Goal: Transaction & Acquisition: Purchase product/service

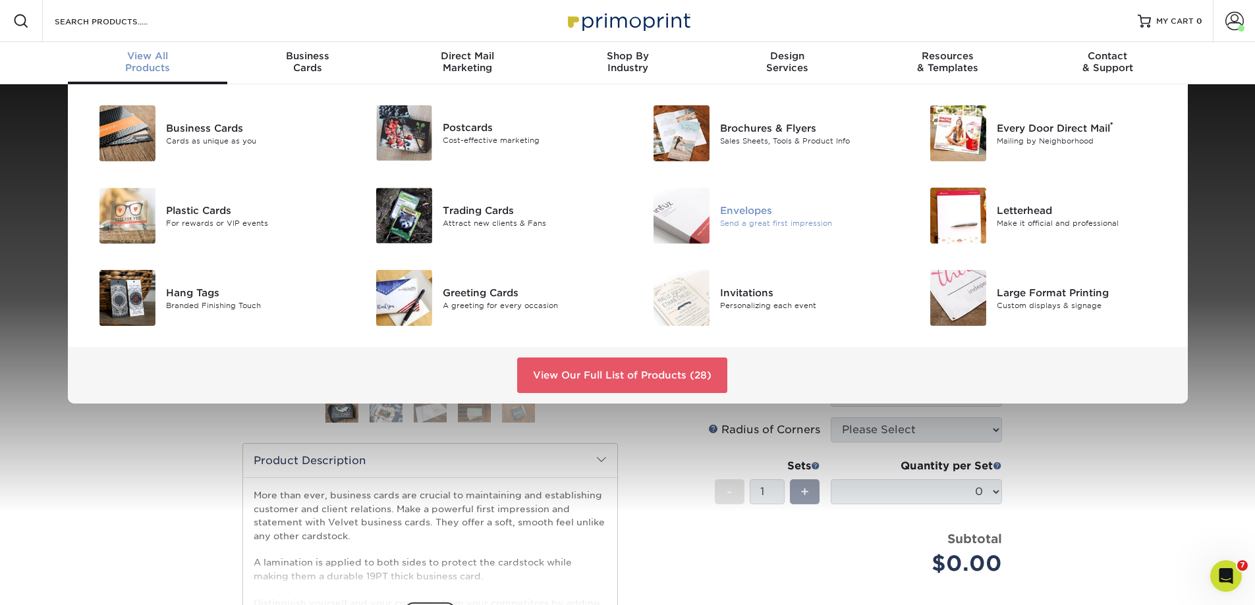
click at [734, 208] on div "Envelopes" at bounding box center [807, 210] width 175 height 14
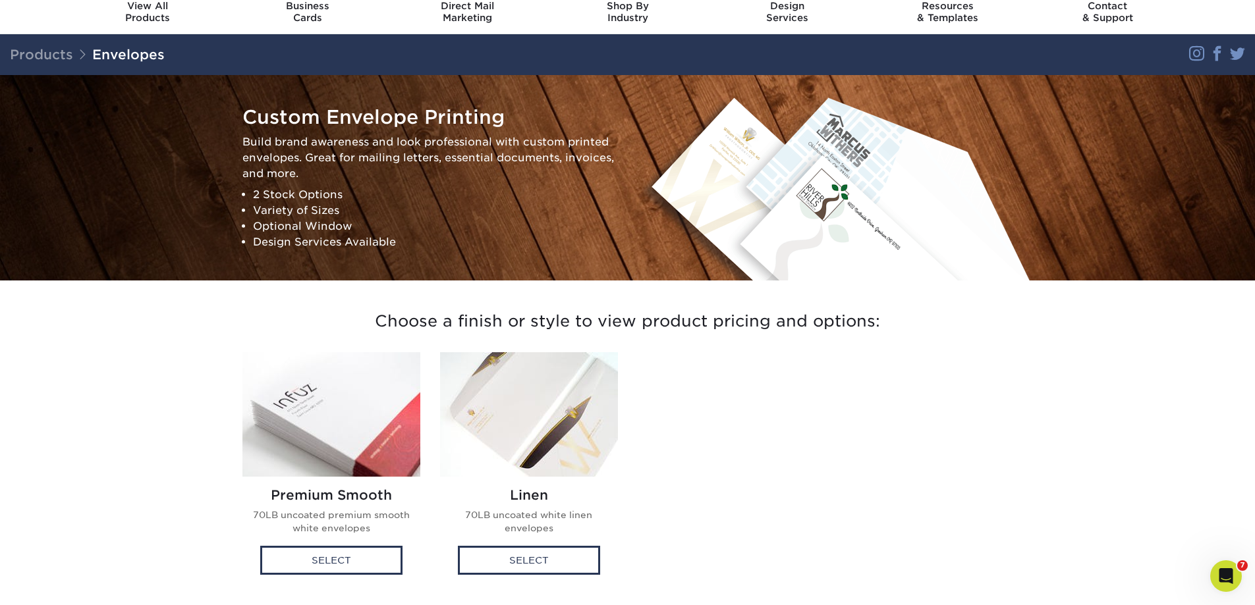
scroll to position [198, 0]
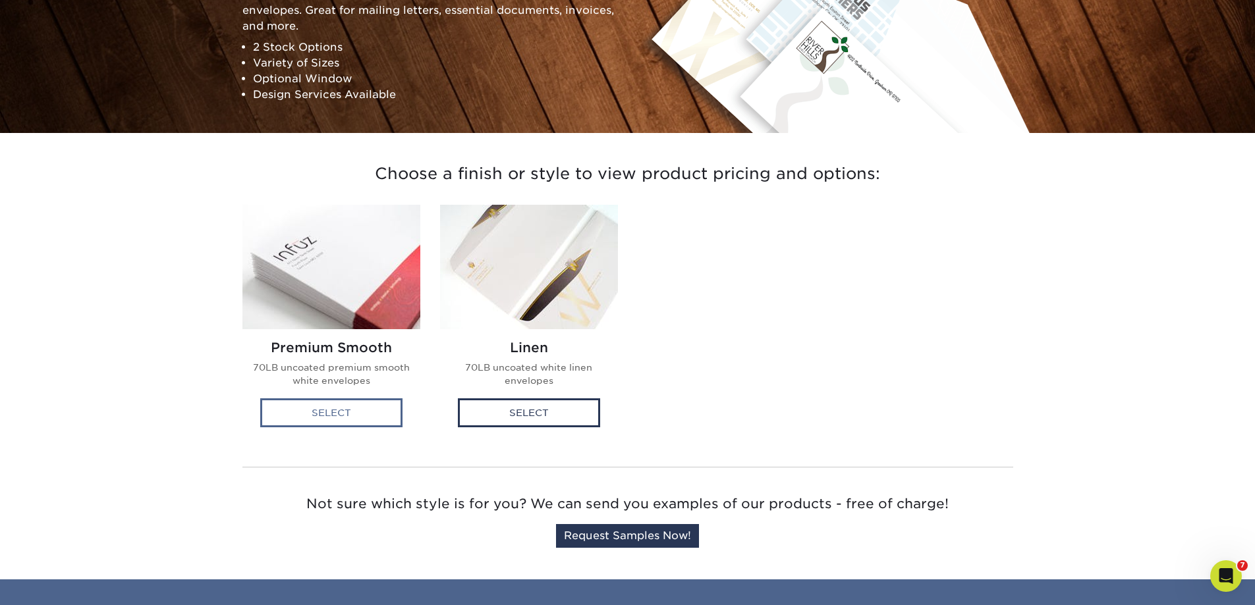
click at [340, 414] on div "Select" at bounding box center [331, 412] width 142 height 29
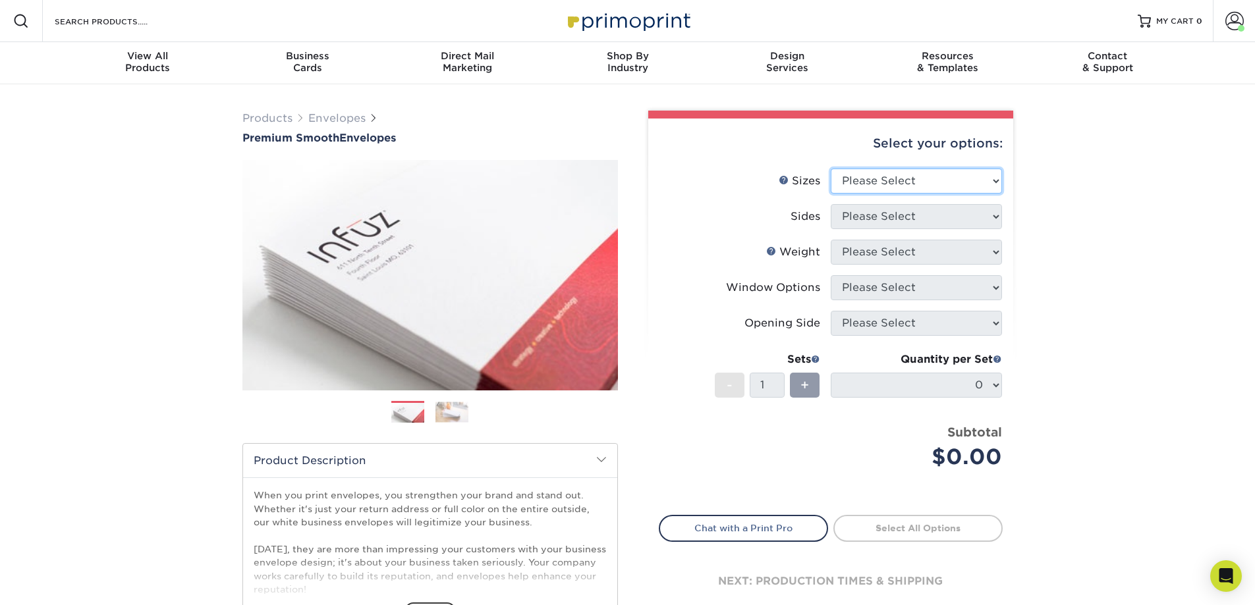
click at [894, 180] on select "Please Select 8.875" x 3.875" 4.125" x 9.5" 5.25" x 7.25" 9" x 12"" at bounding box center [916, 181] width 171 height 25
select select "9.00x12.00"
click at [831, 169] on select "Please Select 8.875" x 3.875" 4.125" x 9.5" 5.25" x 7.25" 9" x 12"" at bounding box center [916, 181] width 171 height 25
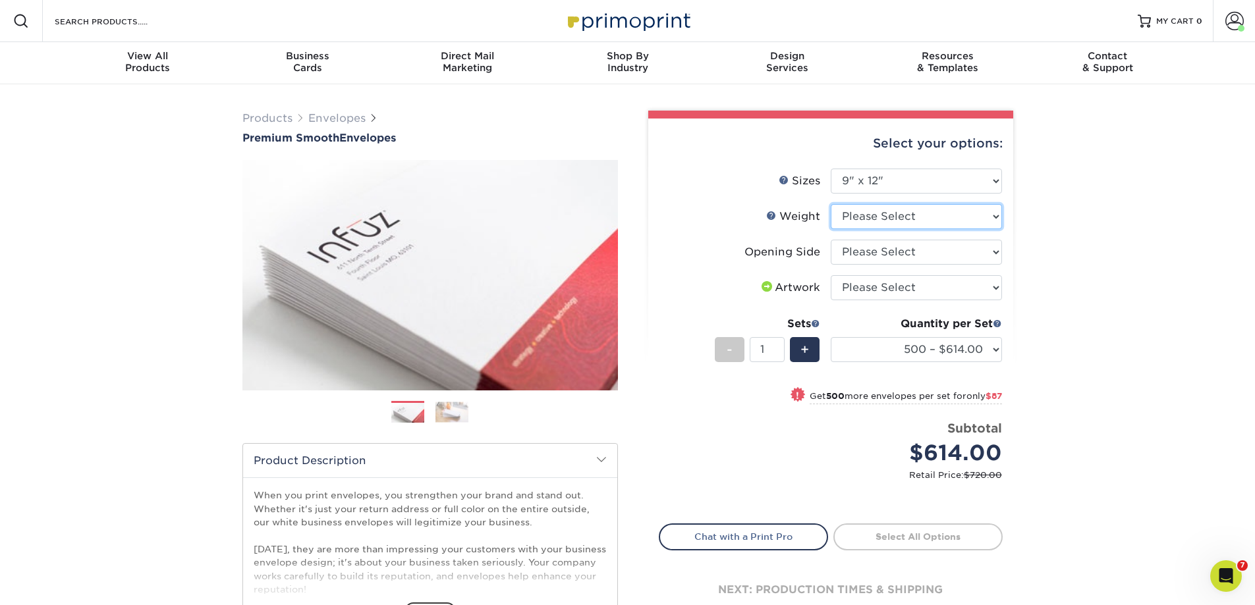
click at [896, 219] on select "Please Select 70LB" at bounding box center [916, 216] width 171 height 25
select select "70LB"
click at [831, 204] on select "Please Select 70LB" at bounding box center [916, 216] width 171 height 25
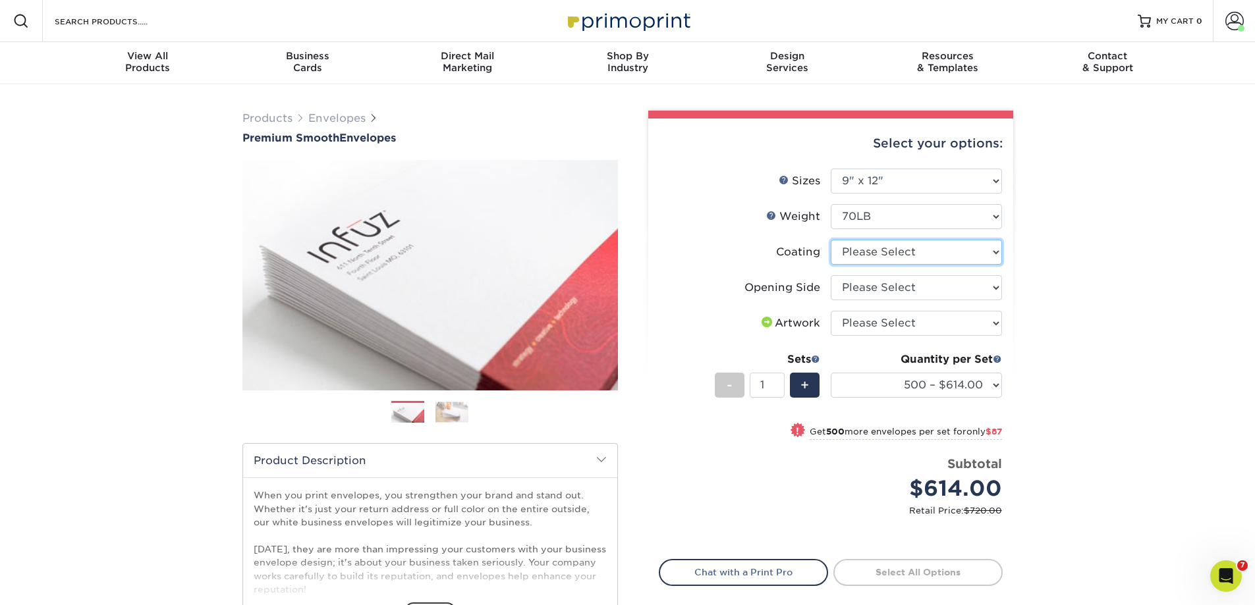
click at [895, 252] on select at bounding box center [916, 252] width 171 height 25
select select "3e7618de-abca-4bda-9f97-8b9129e913d8"
click at [831, 240] on select at bounding box center [916, 252] width 171 height 25
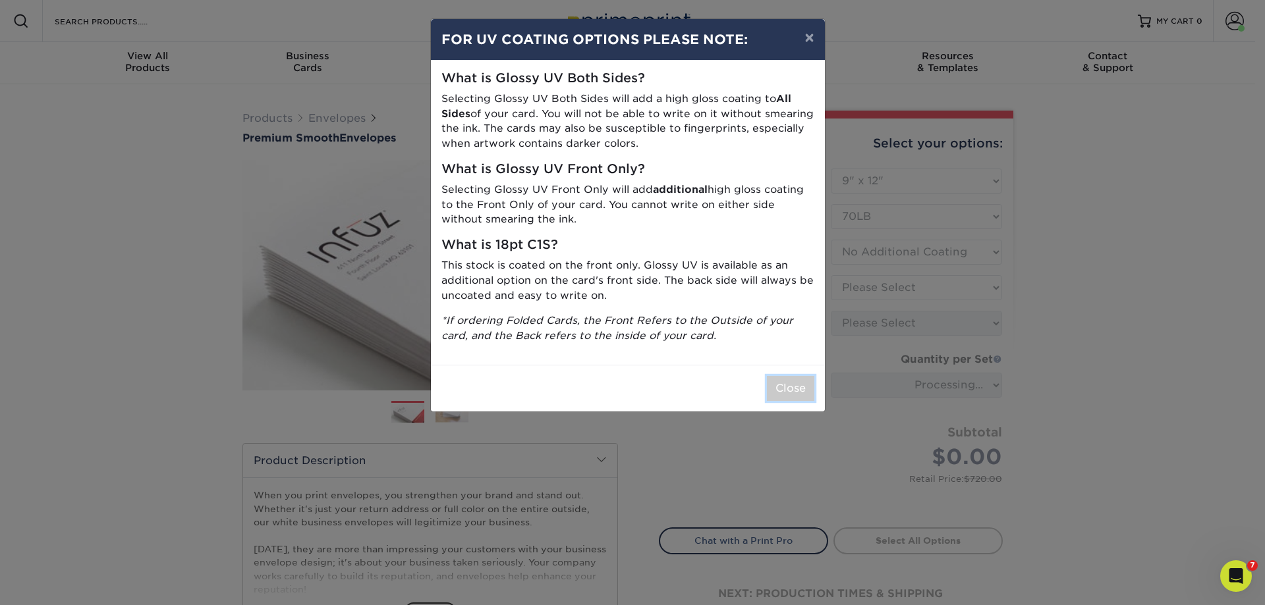
click at [796, 390] on button "Close" at bounding box center [790, 388] width 47 height 25
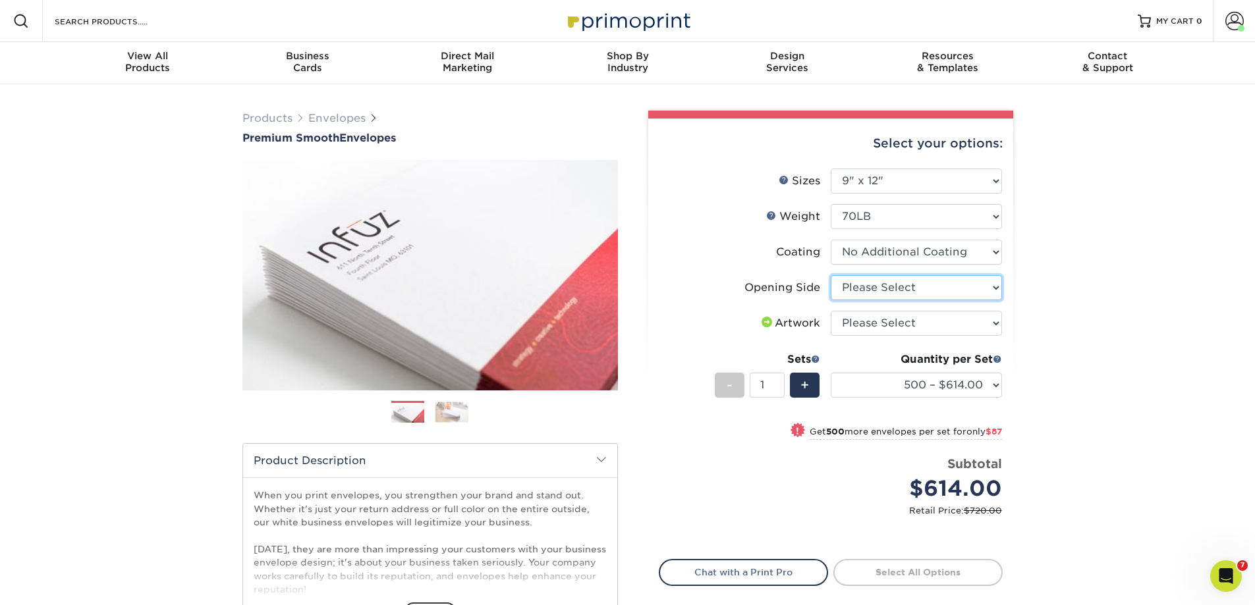
click at [892, 285] on select "Please Select Open on 9" side Open on 12" side" at bounding box center [916, 287] width 171 height 25
select select "92c011ca-866d-4b8a-a8c5-acace121953e"
click at [831, 275] on select "Please Select Open on 9" side Open on 12" side" at bounding box center [916, 287] width 171 height 25
click at [909, 319] on select "Please Select I will upload files I need a design - $50" at bounding box center [916, 323] width 171 height 25
select select "upload"
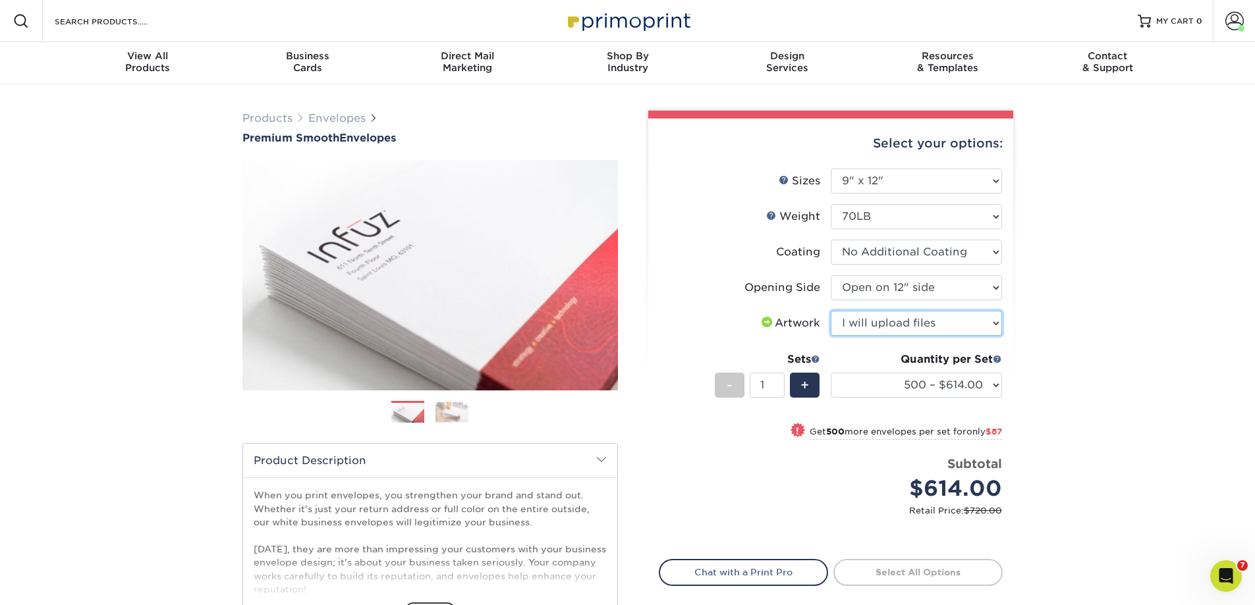
click at [831, 311] on select "Please Select I will upload files I need a design - $50" at bounding box center [916, 323] width 171 height 25
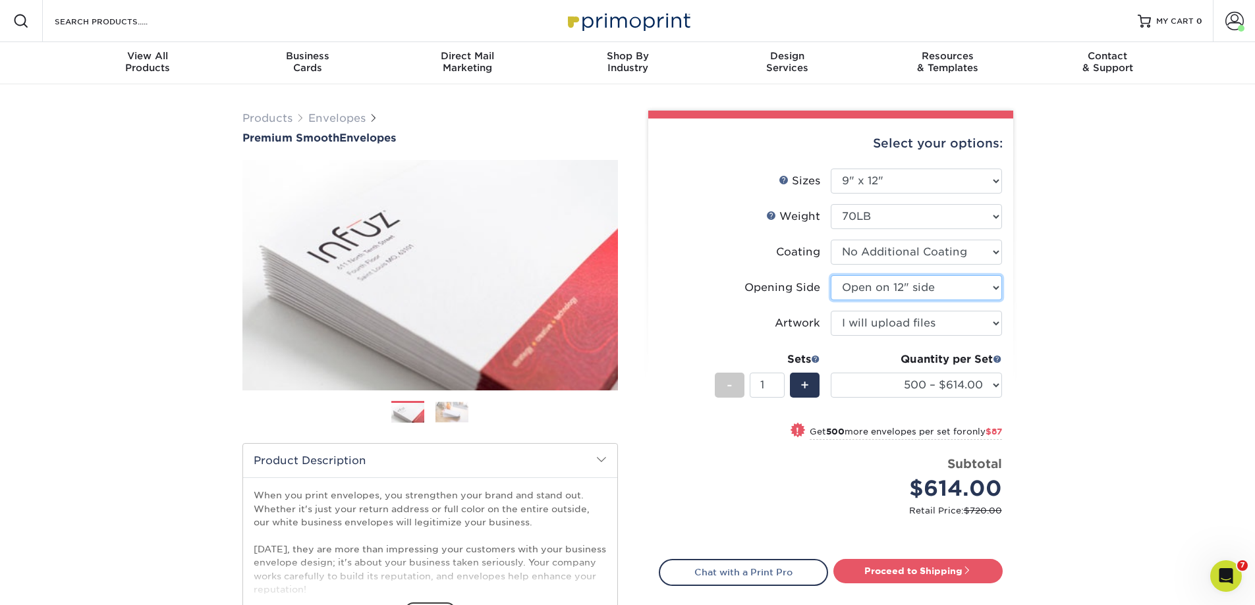
click at [957, 284] on select "Please Select Open on 9" side Open on 12" side" at bounding box center [916, 287] width 171 height 25
click at [831, 275] on select "Please Select Open on 9" side Open on 12" side" at bounding box center [916, 287] width 171 height 25
click at [939, 287] on select "Please Select Open on 9" side Open on 12" side" at bounding box center [916, 287] width 171 height 25
select select "92c011ca-866d-4b8a-a8c5-acace121953e"
click at [831, 275] on select "Please Select Open on 9" side Open on 12" side" at bounding box center [916, 287] width 171 height 25
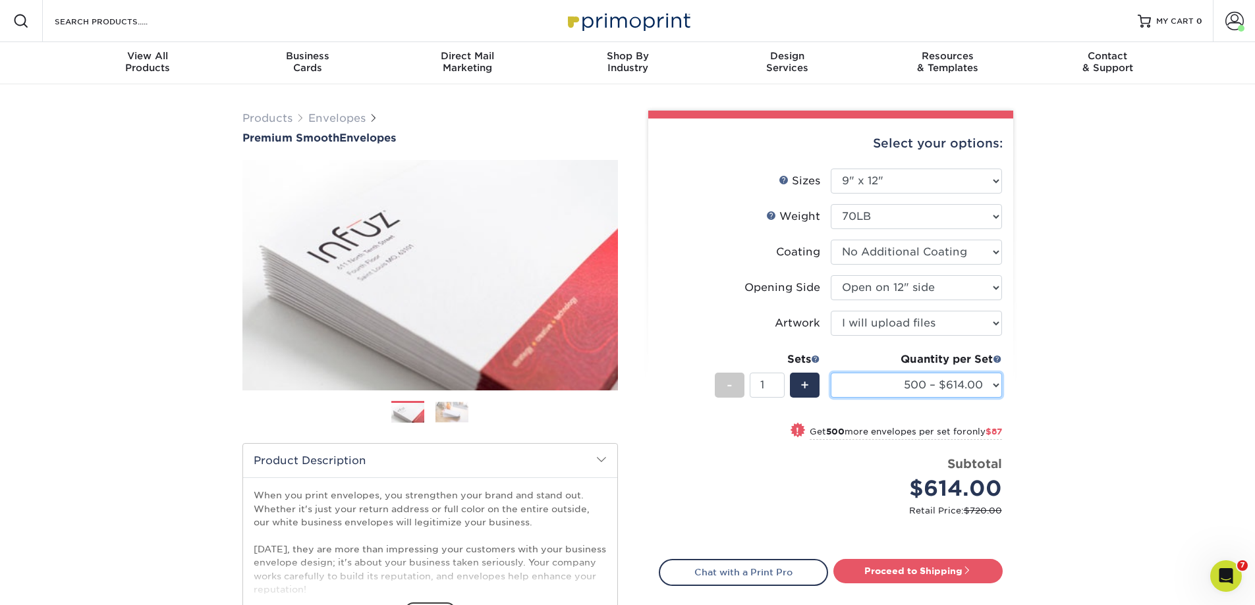
click at [994, 383] on select "500 – $614.00 1000 – $701.00 2500 – $936.00 5000 – $1533.00" at bounding box center [916, 385] width 171 height 25
click at [831, 373] on select "500 – $614.00 1000 – $701.00 2500 – $936.00 5000 – $1533.00" at bounding box center [916, 385] width 171 height 25
click at [1086, 367] on div "Products Envelopes Premium Smooth Envelopes Previous Next / /" at bounding box center [627, 435] width 1255 height 703
click at [956, 182] on select "Please Select 8.875" x 3.875" 4.125" x 9.5" 5.25" x 7.25" 9" x 12"" at bounding box center [916, 181] width 171 height 25
select select "4.12x9.50"
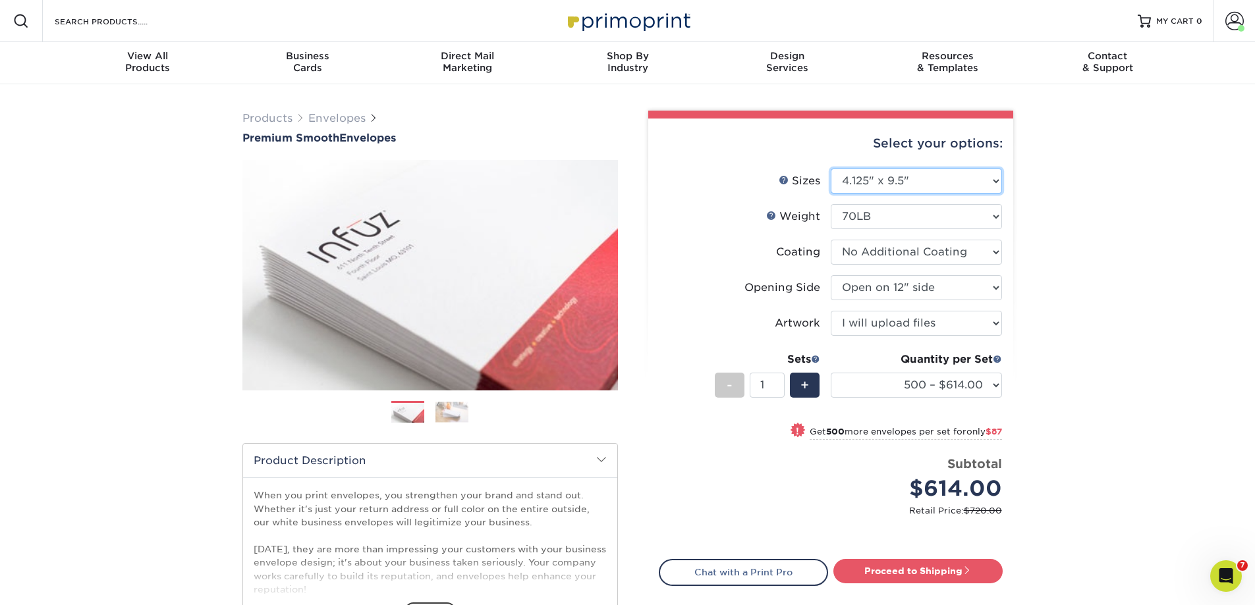
click at [831, 169] on select "Please Select 8.875" x 3.875" 4.125" x 9.5" 5.25" x 7.25" 9" x 12"" at bounding box center [916, 181] width 171 height 25
select select "-1"
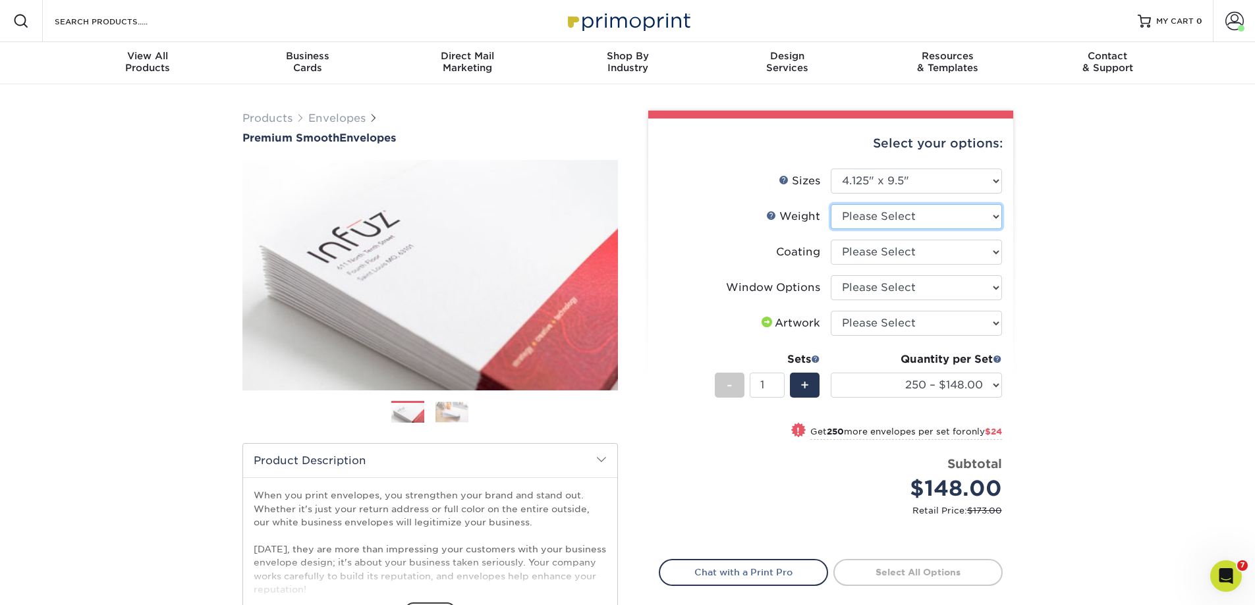
click at [916, 212] on select "Please Select 70LB" at bounding box center [916, 216] width 171 height 25
select select "70LB"
click at [831, 204] on select "Please Select 70LB" at bounding box center [916, 216] width 171 height 25
click at [898, 252] on select at bounding box center [916, 252] width 171 height 25
select select "3e7618de-abca-4bda-9f97-8b9129e913d8"
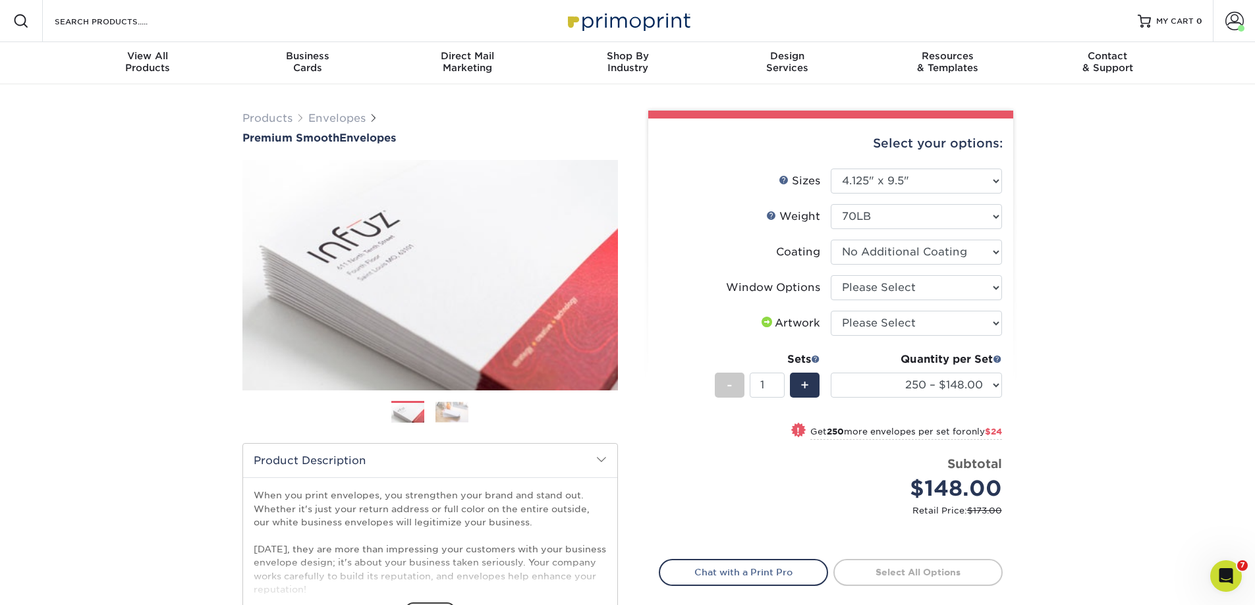
click at [831, 240] on select at bounding box center [916, 252] width 171 height 25
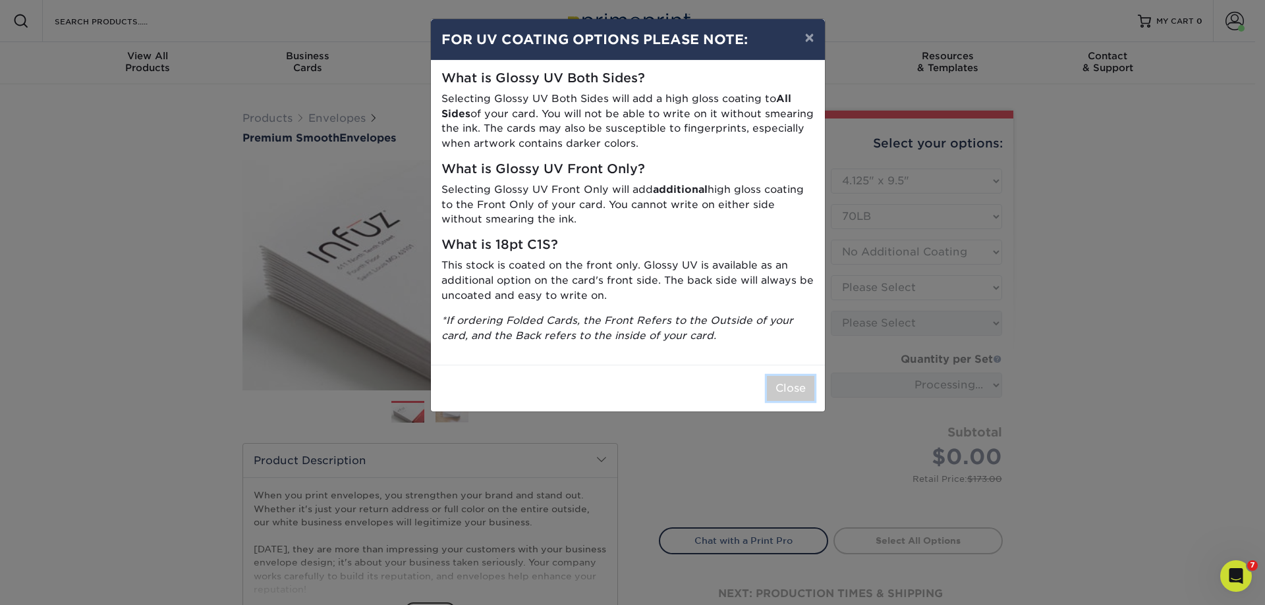
drag, startPoint x: 788, startPoint y: 381, endPoint x: 794, endPoint y: 373, distance: 9.4
click at [787, 378] on button "Close" at bounding box center [790, 388] width 47 height 25
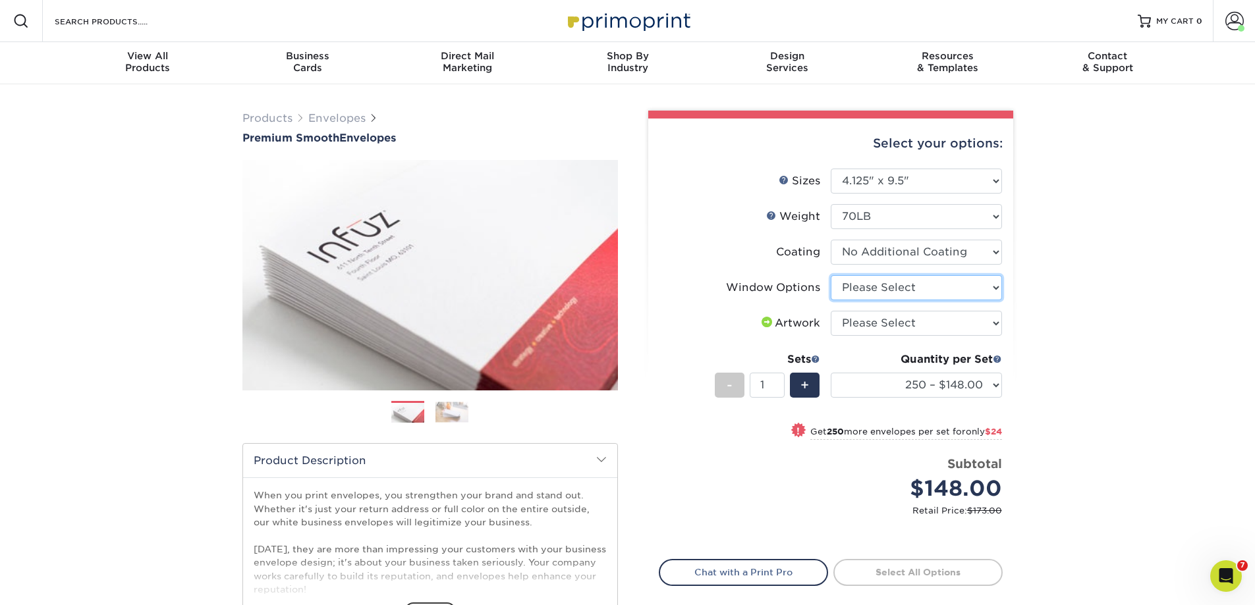
click at [900, 283] on select "Please Select No Window Window (Left Side)" at bounding box center [916, 287] width 171 height 25
select select "1f9e9f9f-4237-4243-ba79-49052844f6e6"
click at [831, 275] on select "Please Select No Window Window (Left Side)" at bounding box center [916, 287] width 171 height 25
click at [898, 322] on select "Please Select I will upload files I need a design - $50" at bounding box center [916, 323] width 171 height 25
select select "upload"
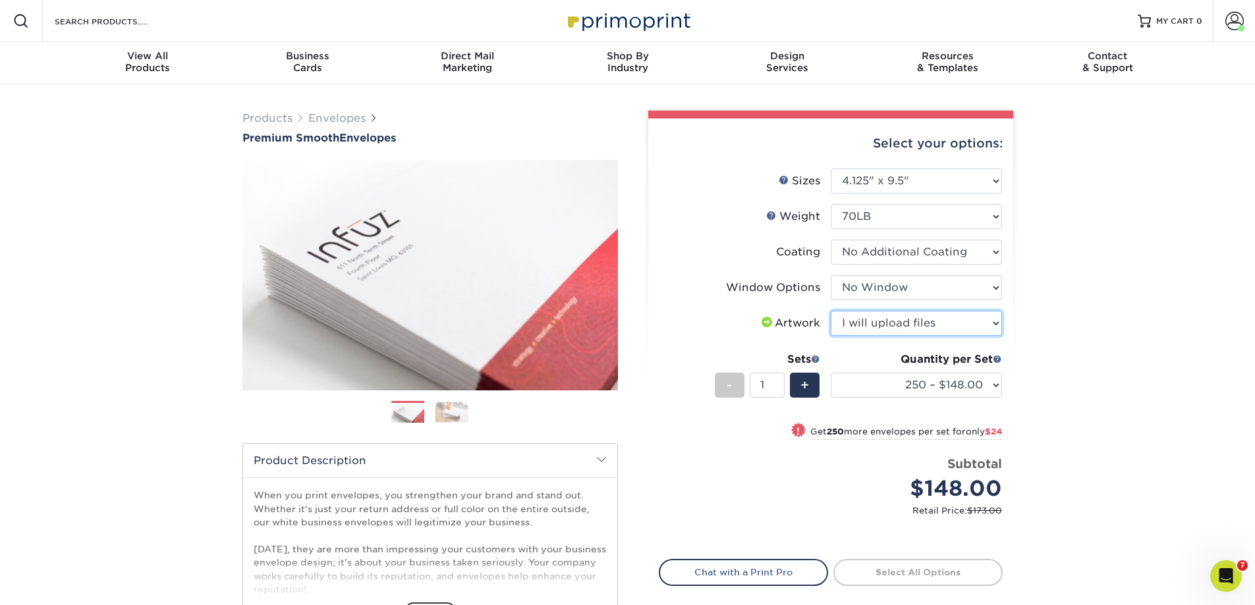
click at [831, 311] on select "Please Select I will upload files I need a design - $50" at bounding box center [916, 323] width 171 height 25
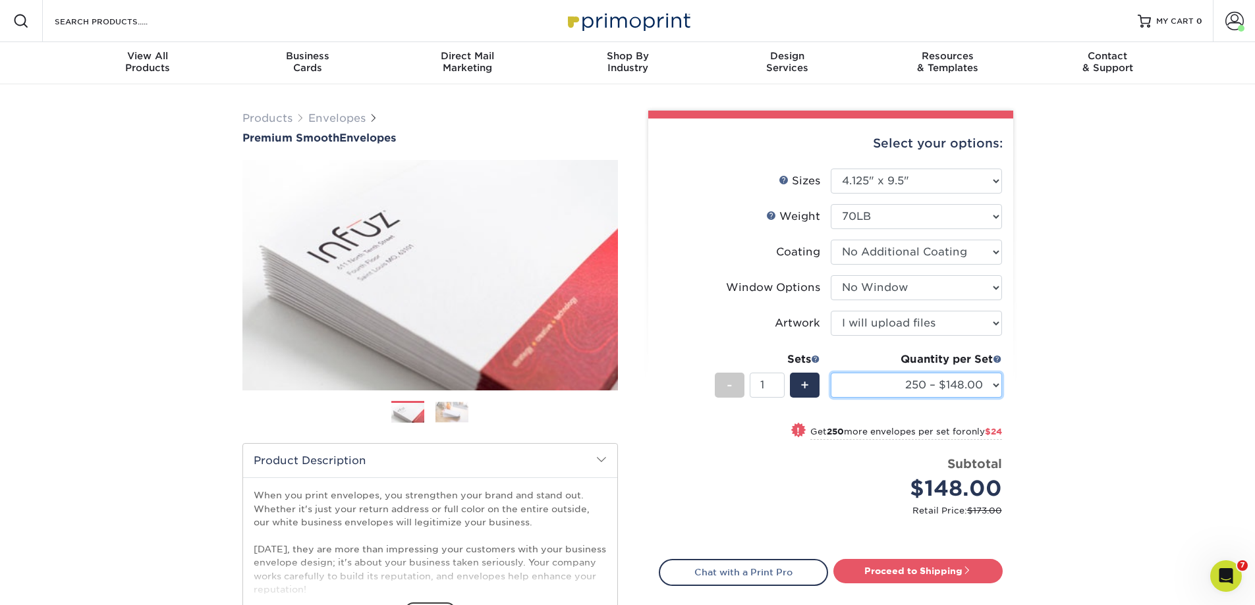
click at [992, 383] on select "250 – $148.00 500 – $172.00 1000 – $214.00 2500 – $331.00 5000 – $483.00 10000 …" at bounding box center [916, 385] width 171 height 25
select select "500 – $172.00"
click at [831, 373] on select "250 – $148.00 500 – $172.00 1000 – $214.00 2500 – $331.00 5000 – $483.00 10000 …" at bounding box center [916, 385] width 171 height 25
